Goal: Information Seeking & Learning: Learn about a topic

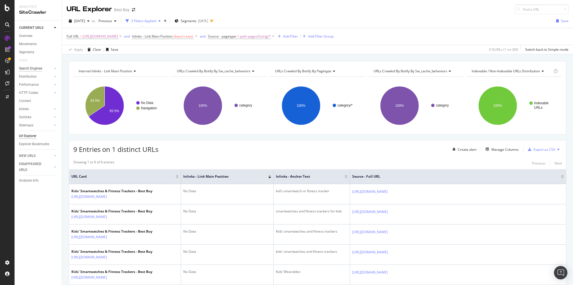
scroll to position [67, 0]
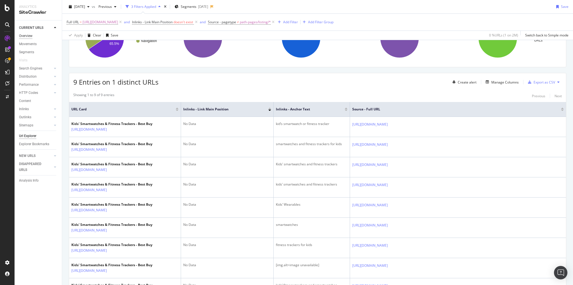
click at [30, 36] on div "Overview" at bounding box center [25, 36] width 13 height 6
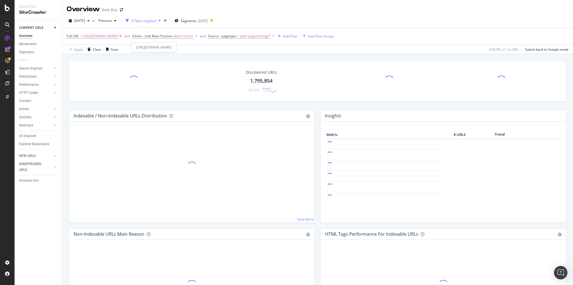
click at [123, 36] on icon at bounding box center [120, 36] width 5 height 6
click at [210, 37] on icon at bounding box center [207, 36] width 5 height 6
click at [131, 36] on icon at bounding box center [131, 36] width 5 height 6
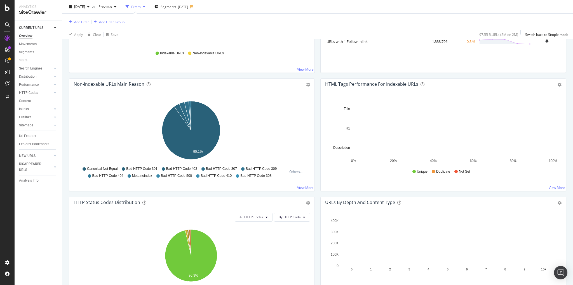
scroll to position [179, 0]
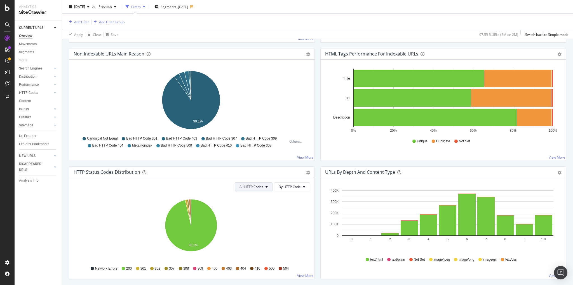
click at [254, 187] on span "All HTTP Codes" at bounding box center [252, 186] width 24 height 5
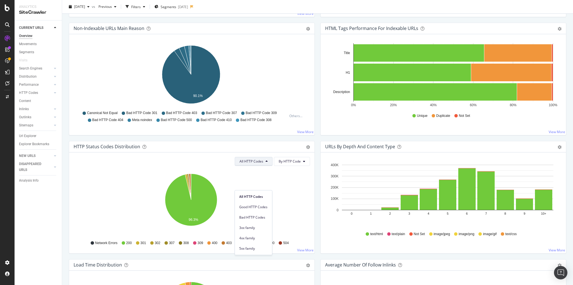
scroll to position [154, 0]
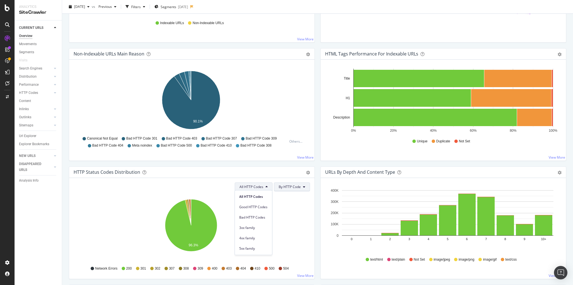
click at [291, 188] on span "By HTTP Code" at bounding box center [290, 186] width 22 height 5
click at [286, 205] on span "By HTTP Code" at bounding box center [289, 206] width 22 height 5
click at [266, 186] on icon at bounding box center [267, 186] width 2 height 3
click at [251, 225] on span "3xx family" at bounding box center [253, 227] width 28 height 5
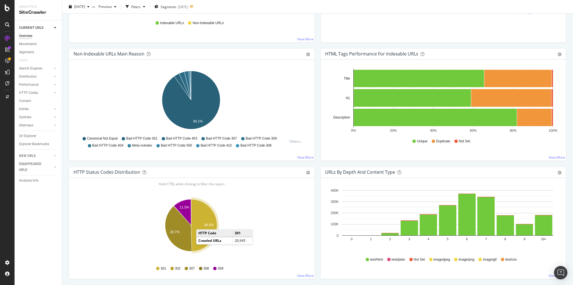
click at [202, 222] on icon "A chart." at bounding box center [204, 225] width 26 height 52
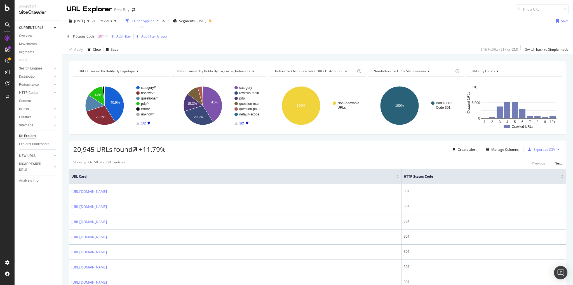
click at [148, 122] on icon "A chart." at bounding box center [148, 123] width 3 height 3
click at [138, 123] on icon "A chart." at bounding box center [137, 123] width 3 height 3
click at [146, 86] on text "category/*" at bounding box center [148, 88] width 15 height 4
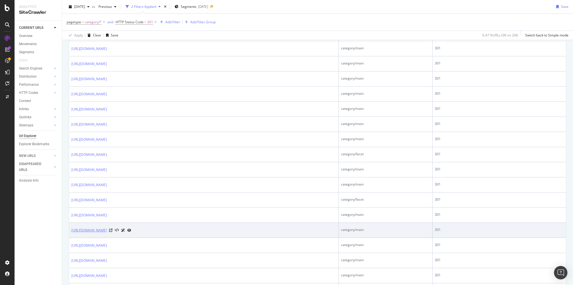
scroll to position [679, 0]
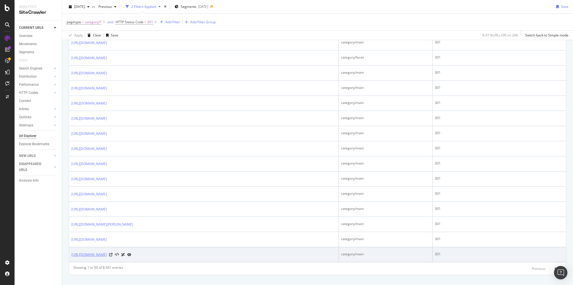
click at [107, 252] on link "[URL][DOMAIN_NAME]" at bounding box center [89, 255] width 36 height 6
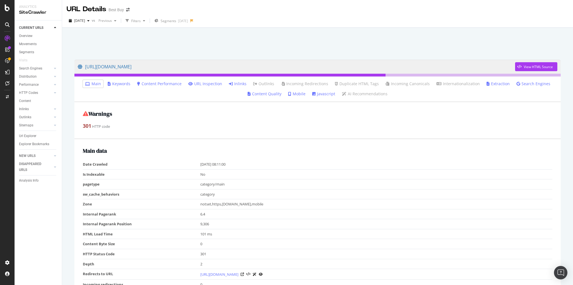
click at [242, 83] on link "Inlinks" at bounding box center [238, 84] width 18 height 6
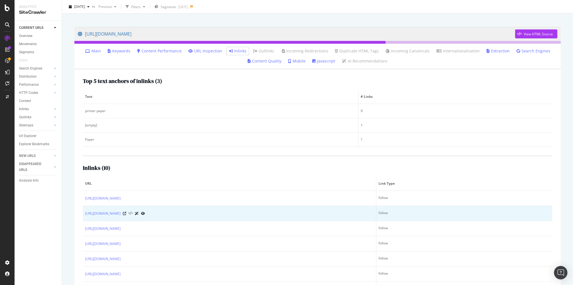
scroll to position [55, 0]
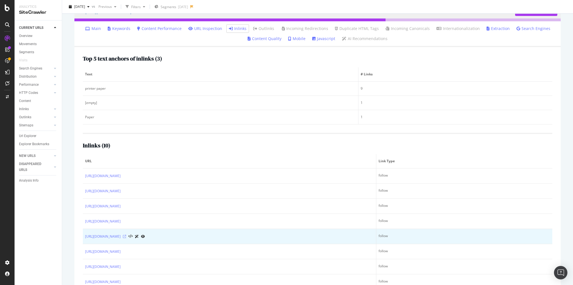
click at [126, 235] on icon at bounding box center [124, 236] width 3 height 3
